Goal: Transaction & Acquisition: Purchase product/service

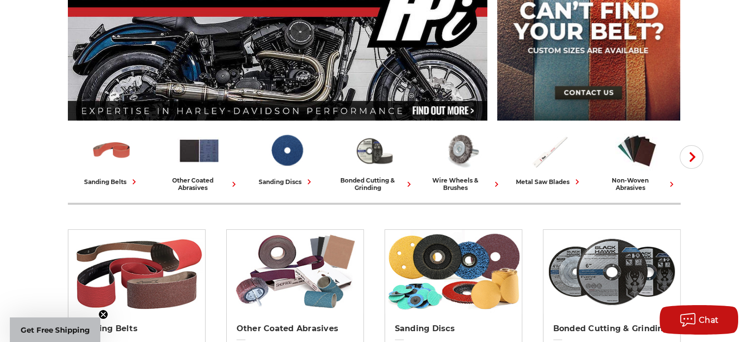
scroll to position [98, 0]
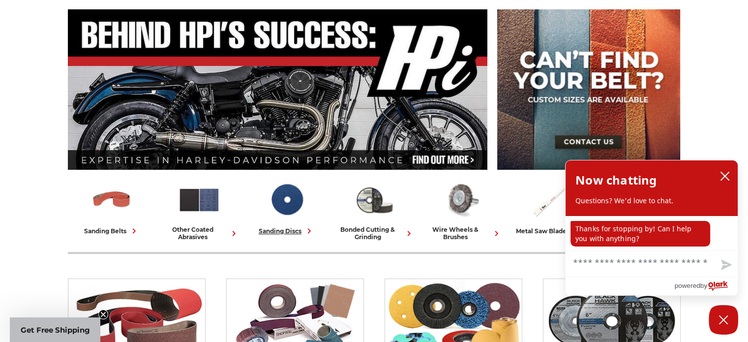
click at [274, 229] on div "sanding discs" at bounding box center [287, 231] width 56 height 10
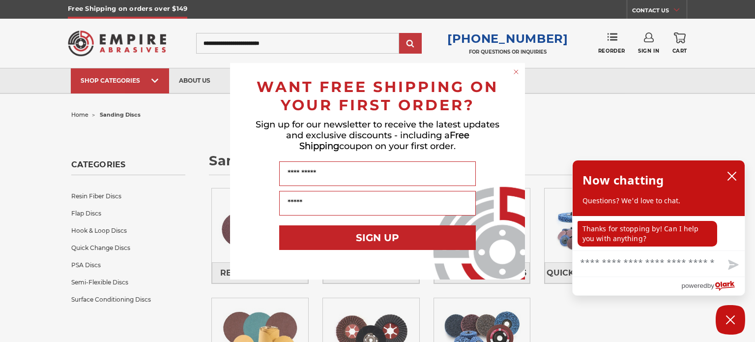
click at [515, 69] on circle "Close dialog" at bounding box center [516, 71] width 9 height 9
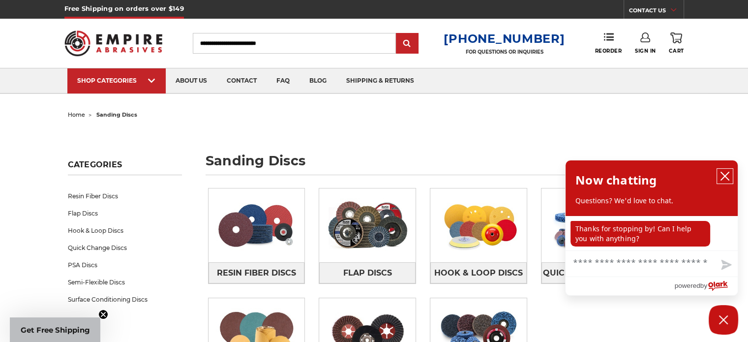
click at [722, 173] on icon "close chatbox" at bounding box center [725, 176] width 10 height 10
